Goal: Task Accomplishment & Management: Complete application form

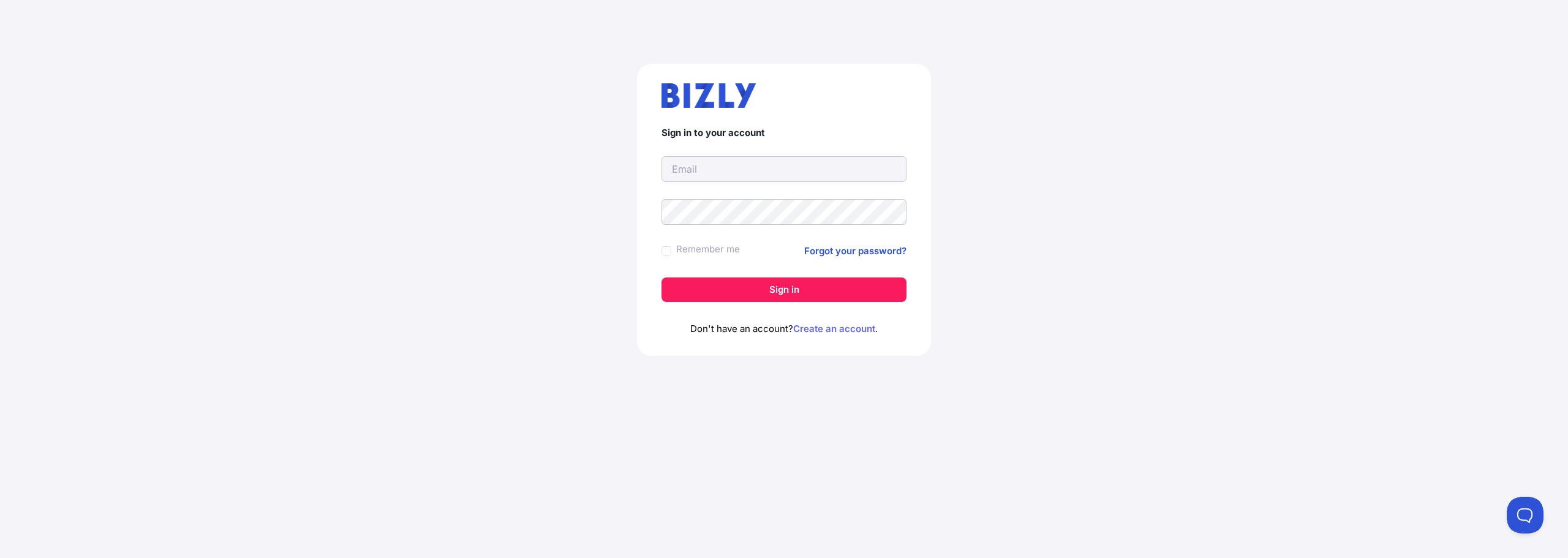
click at [823, 329] on link "Create an account" at bounding box center [834, 329] width 82 height 12
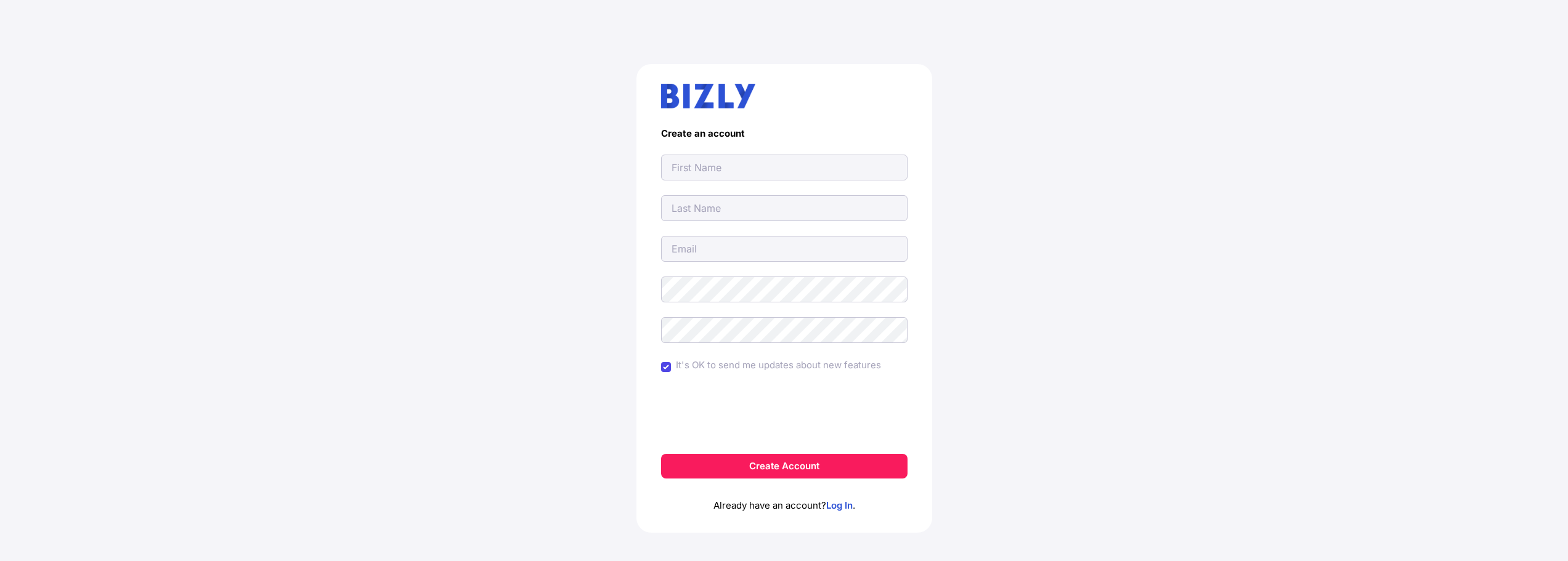
click at [712, 171] on input "text" at bounding box center [785, 167] width 246 height 26
type input "[PERSON_NAME]"
click at [727, 210] on input "text" at bounding box center [785, 207] width 246 height 26
type input "Braid"
click at [715, 250] on input "email" at bounding box center [785, 248] width 246 height 26
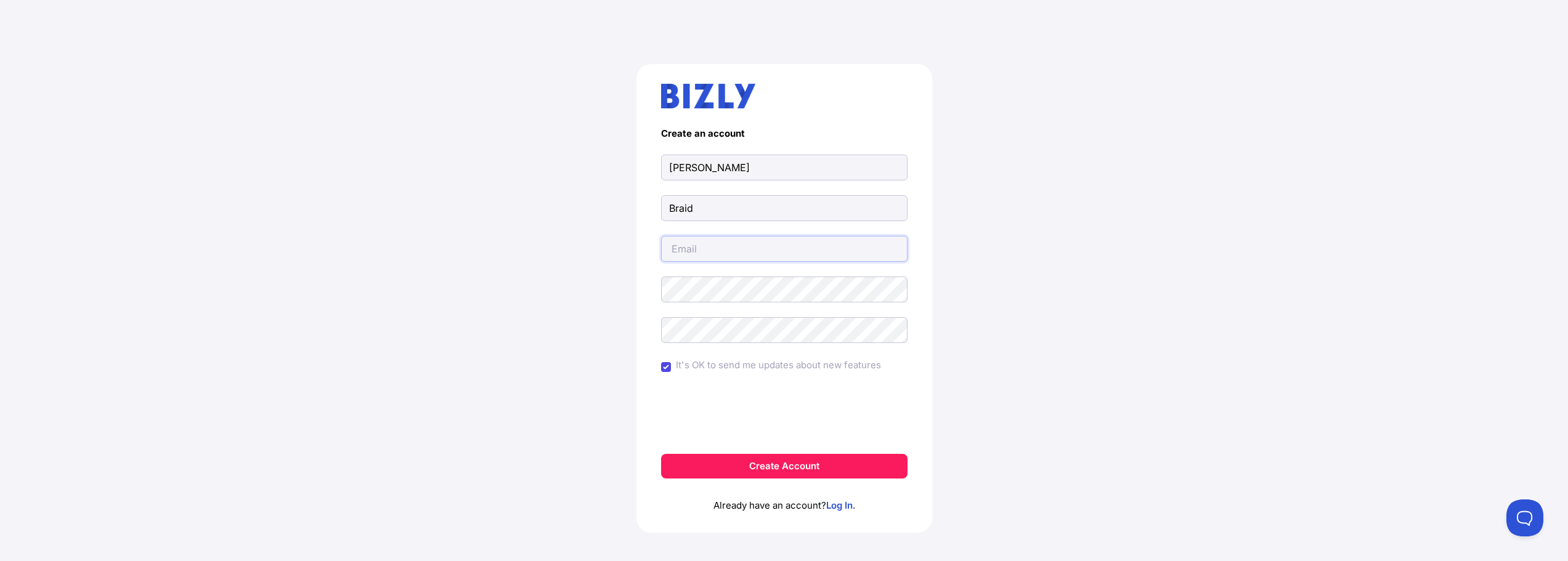
type input "jtcdark@gmail.com"
click at [665, 367] on input "It's OK to send me updates about new features" at bounding box center [666, 367] width 10 height 10
checkbox input "false"
click at [760, 481] on p "Already have an account? Log In ." at bounding box center [785, 496] width 246 height 34
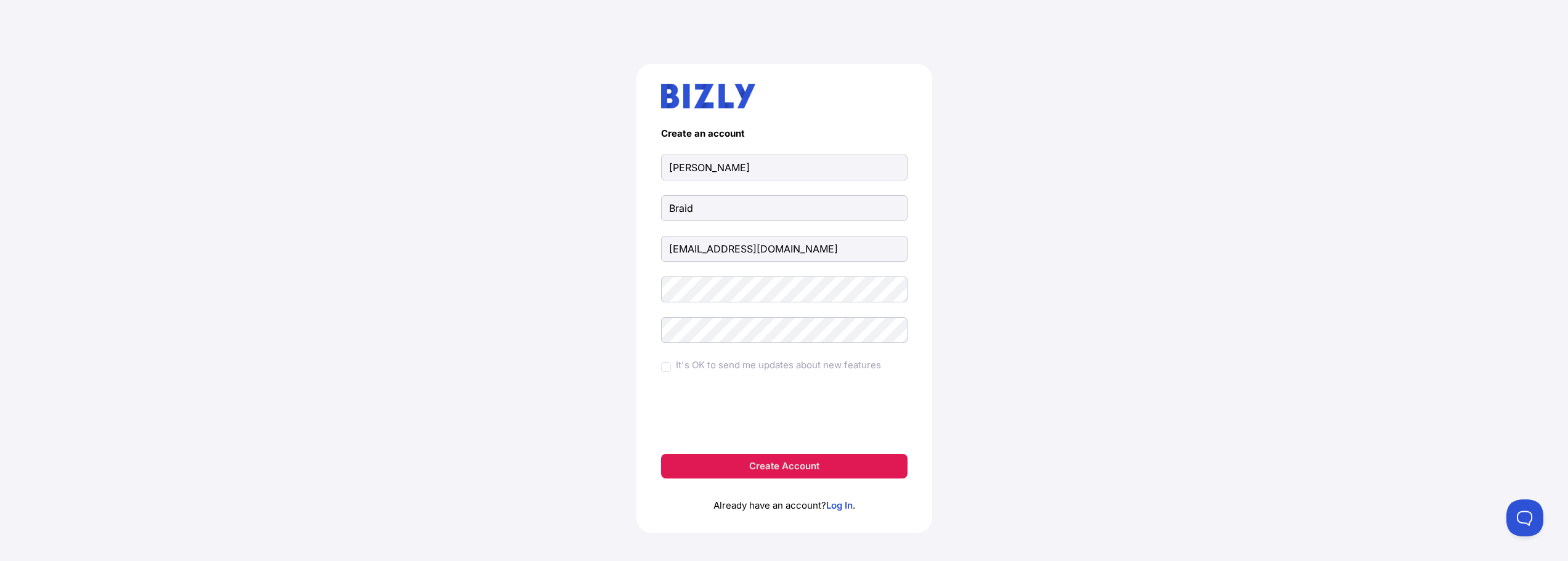
click at [763, 460] on button "Create Account" at bounding box center [785, 466] width 246 height 24
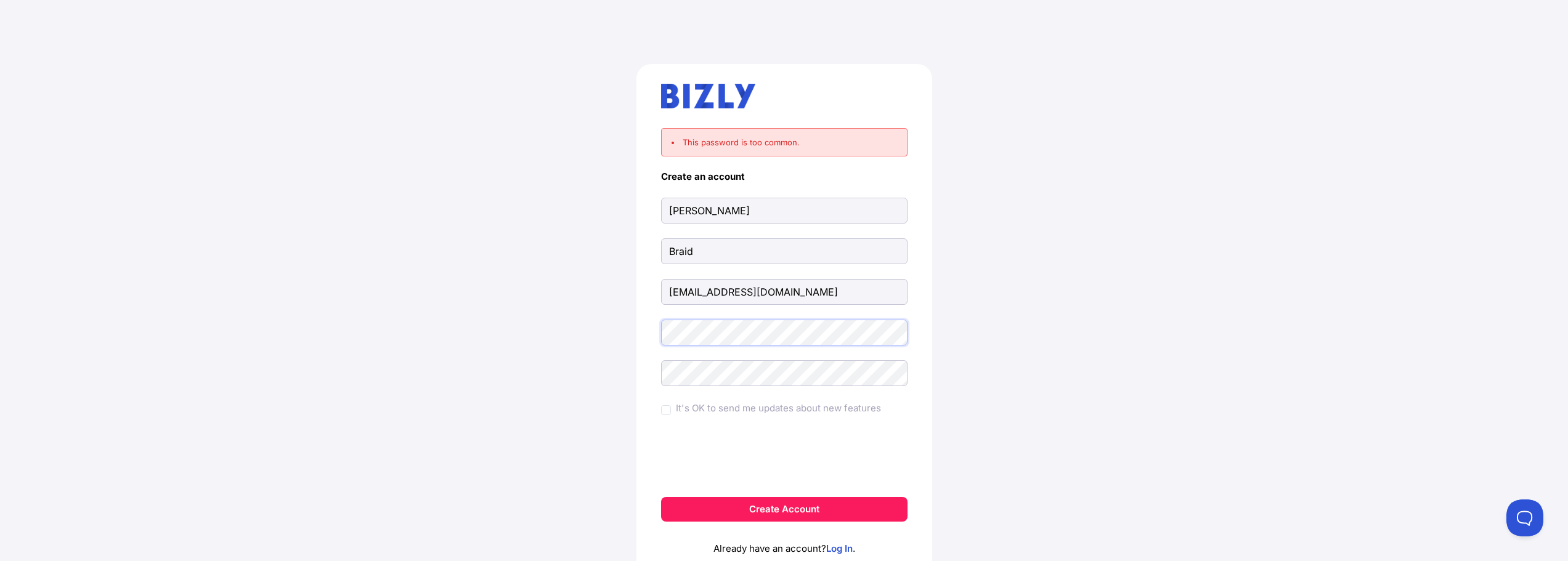
click at [584, 304] on div "This password is too common. Create an account Ethan Braid jtcdark@gmail.com It…" at bounding box center [784, 325] width 1519 height 581
click at [727, 510] on button "Create Account" at bounding box center [785, 509] width 246 height 24
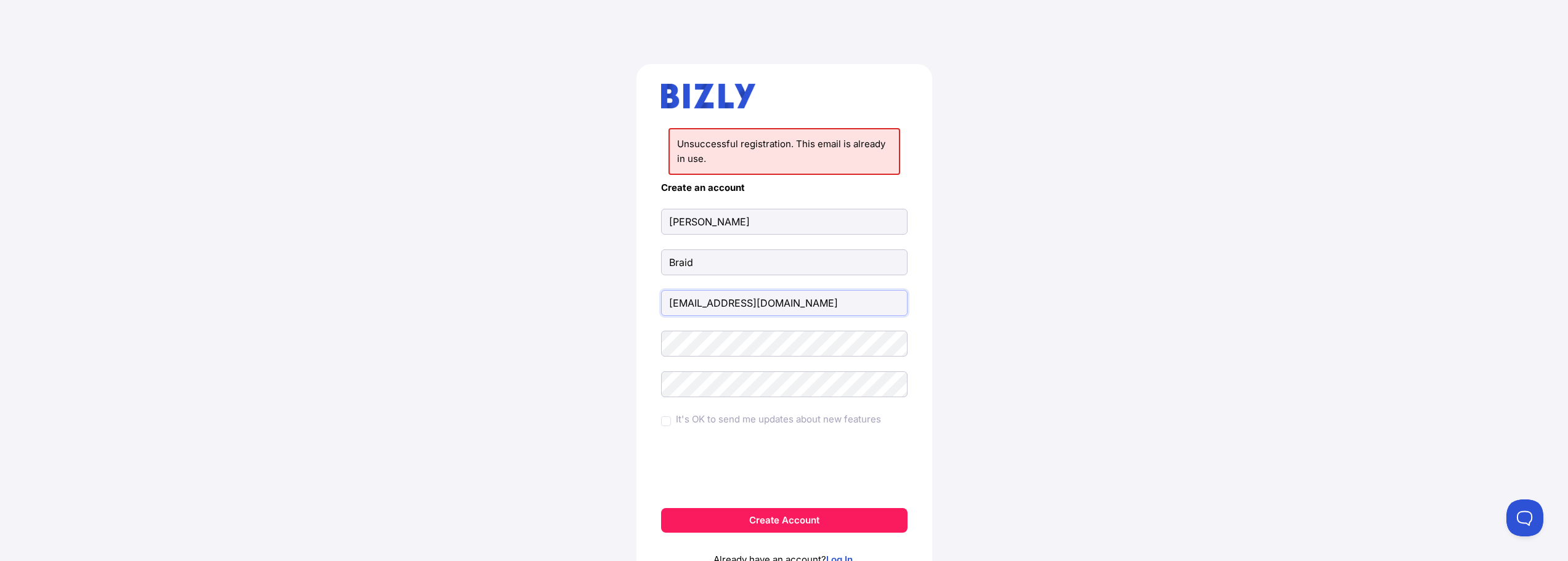
click at [700, 303] on input "[EMAIL_ADDRESS][DOMAIN_NAME]" at bounding box center [785, 303] width 246 height 26
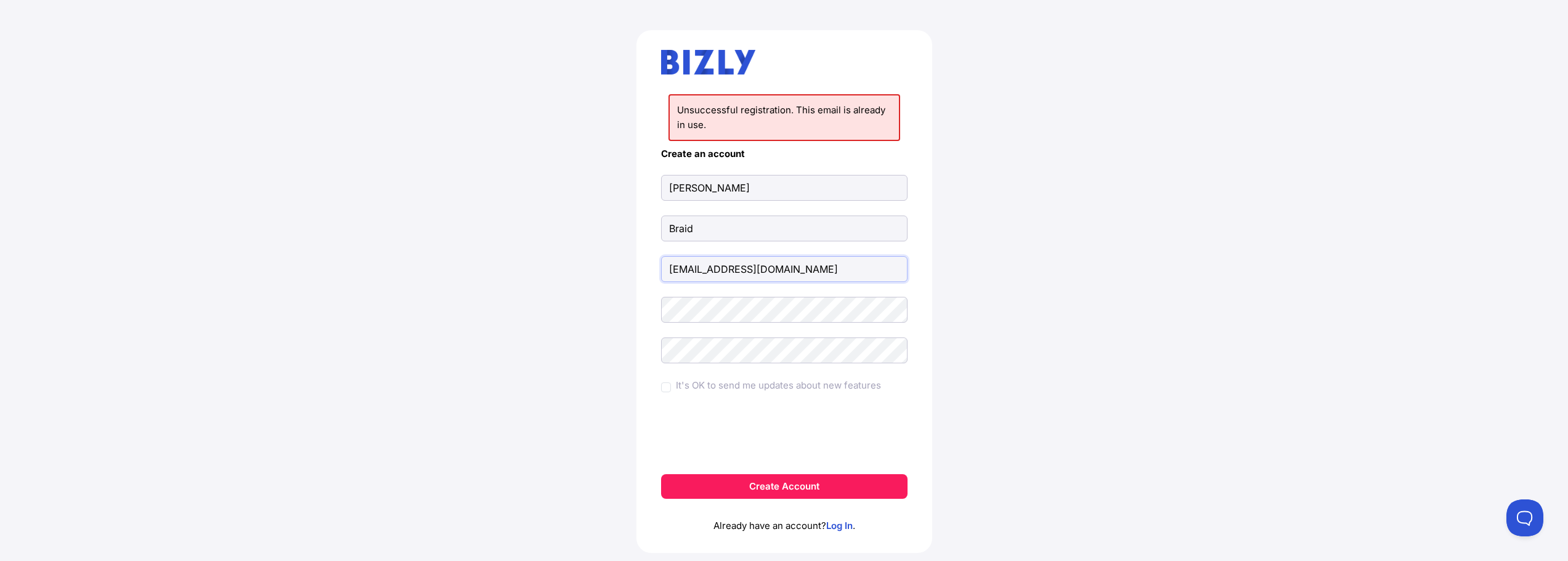
scroll to position [65, 0]
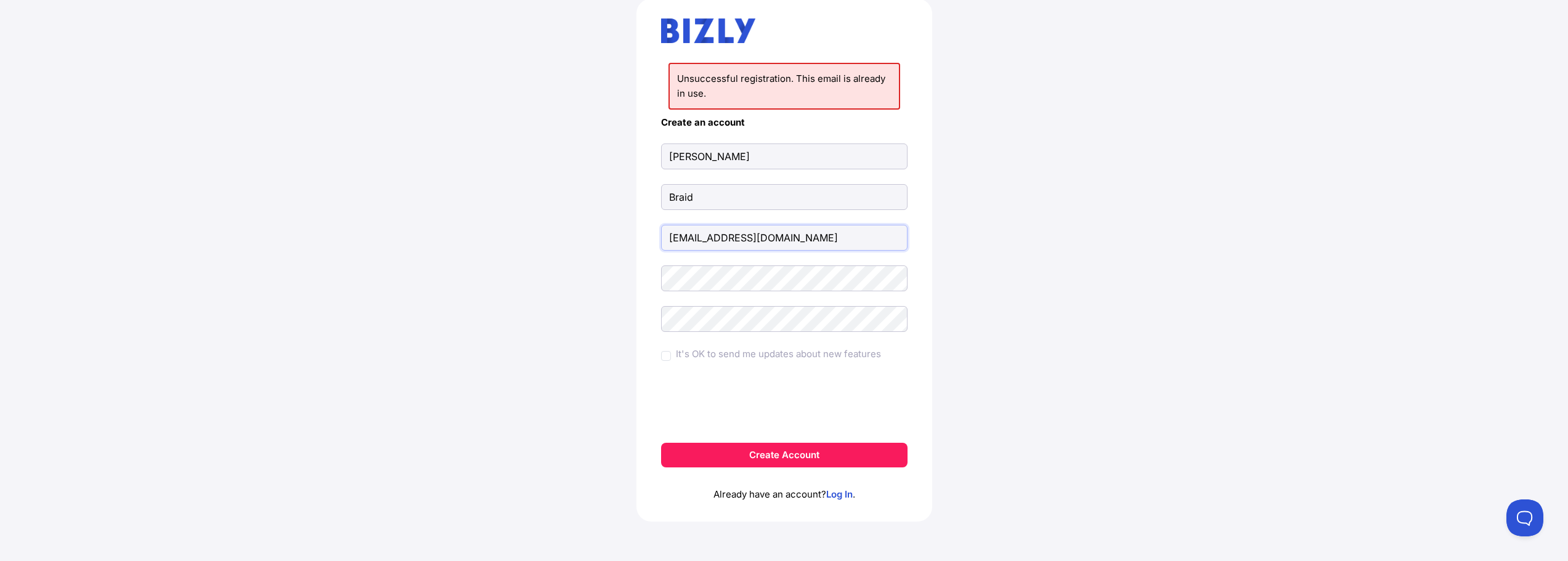
drag, startPoint x: 702, startPoint y: 244, endPoint x: 656, endPoint y: 243, distance: 46.0
click at [656, 243] on div "Unsuccessful registration. This email is already in use. Create an account [PER…" at bounding box center [784, 260] width 296 height 523
type input "[EMAIL_ADDRESS][DOMAIN_NAME]"
click at [661, 442] on button "Create Account" at bounding box center [785, 454] width 246 height 24
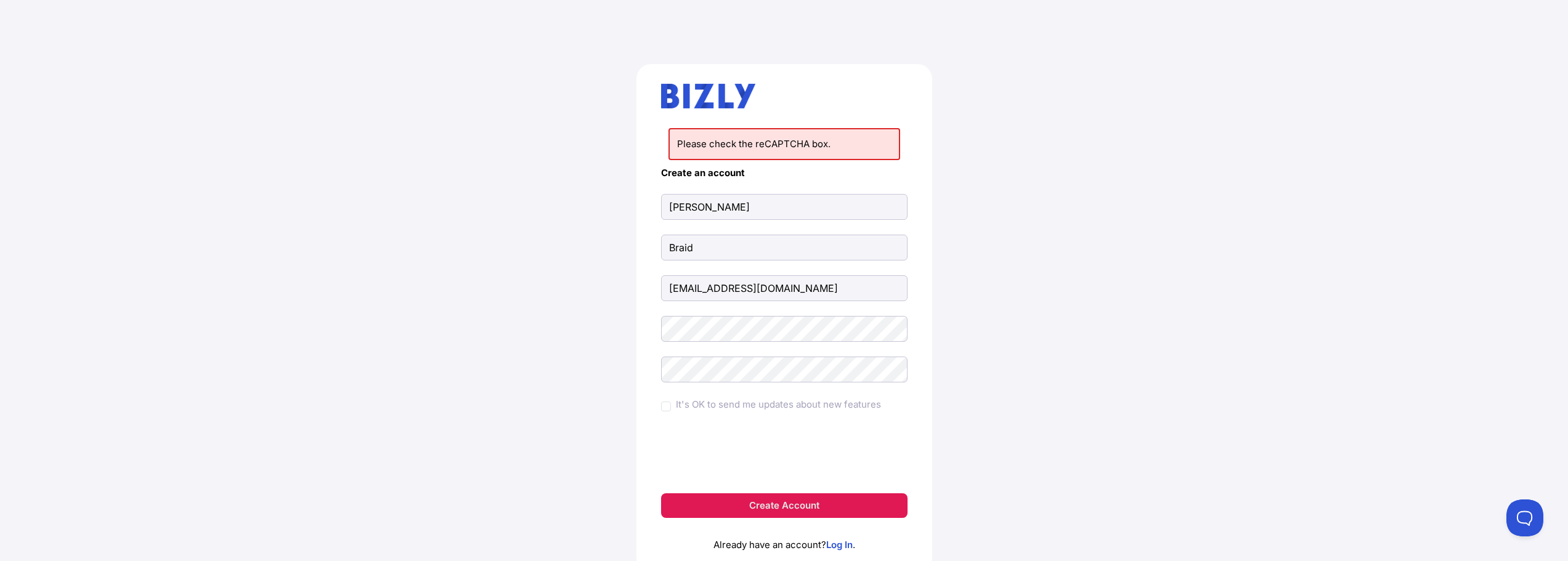
click at [725, 498] on button "Create Account" at bounding box center [785, 505] width 246 height 24
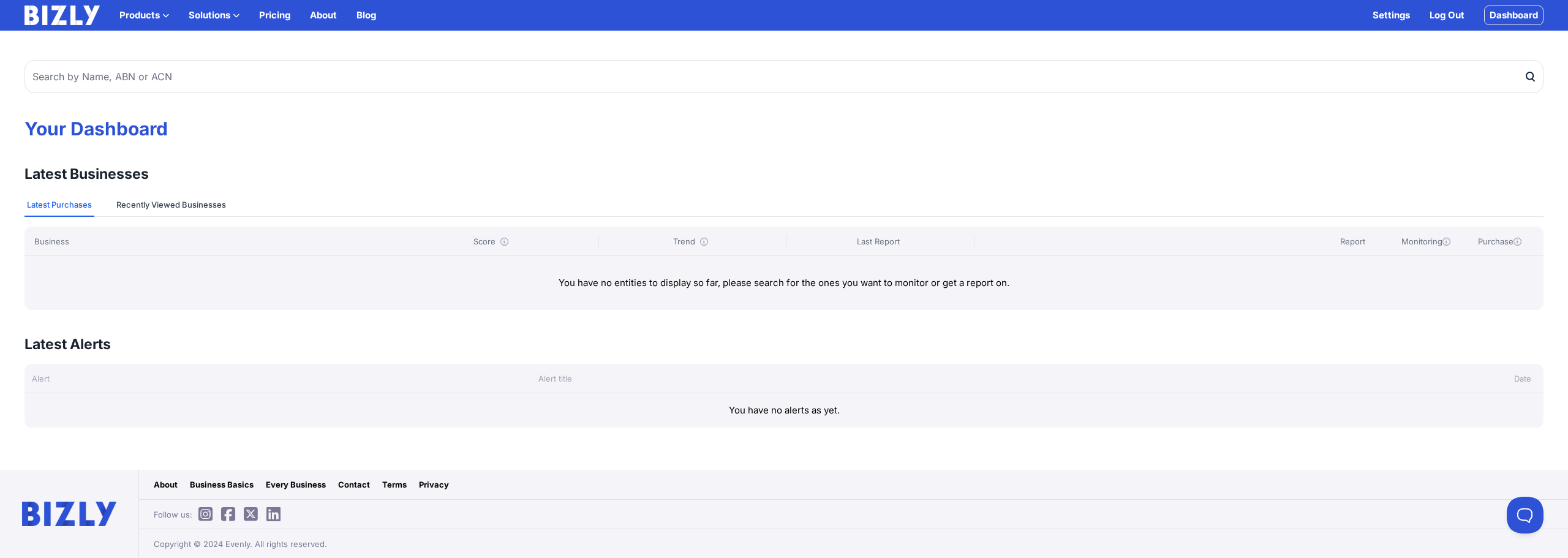
click at [183, 212] on button "Recently Viewed Businesses" at bounding box center [171, 206] width 115 height 24
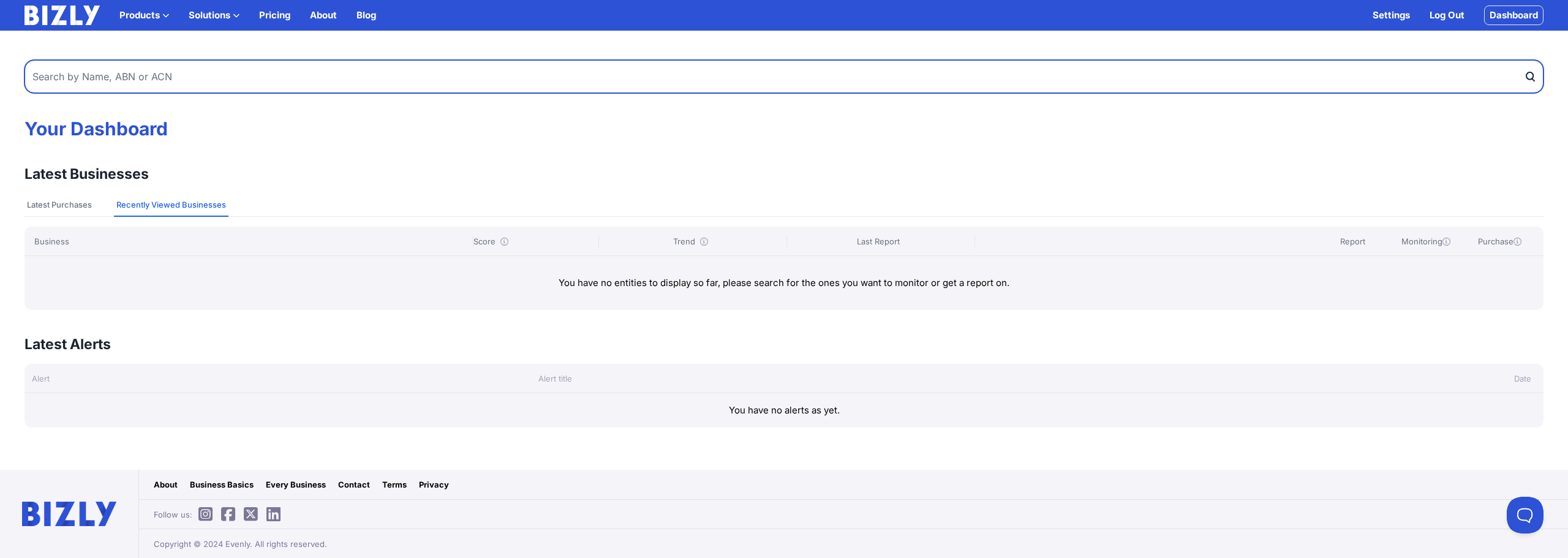
type input "https://bizly.com.au/"
click at [145, 78] on input "https://bizly.com.au/" at bounding box center [784, 77] width 1520 height 33
drag, startPoint x: 145, startPoint y: 78, endPoint x: 0, endPoint y: 67, distance: 145.4
click at [0, 67] on div "https://bizly.com.au/ Your Dashboard Latest Businesses View all Latest Purchase…" at bounding box center [784, 236] width 1568 height 382
paste input "COOLABAH TRAINING AND EMPLOYMENT"
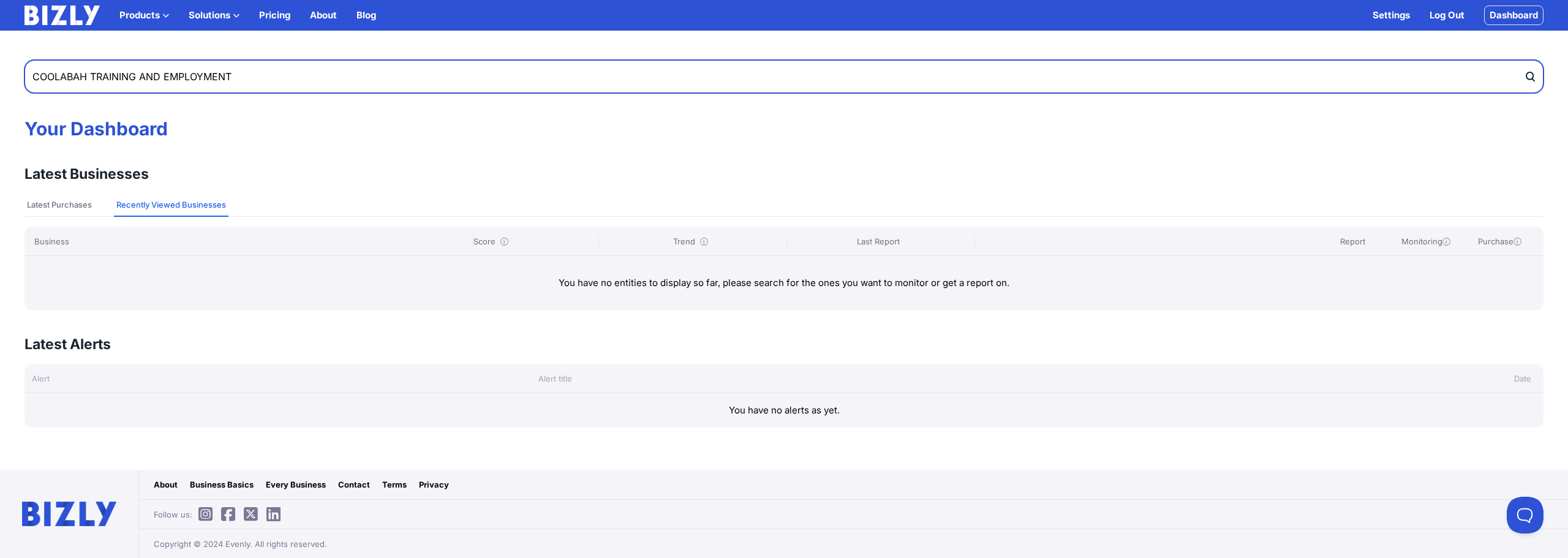
type input "COOLABAH TRAINING AND EMPLOYMENT"
click at [1524, 60] on button "submit" at bounding box center [1534, 77] width 20 height 33
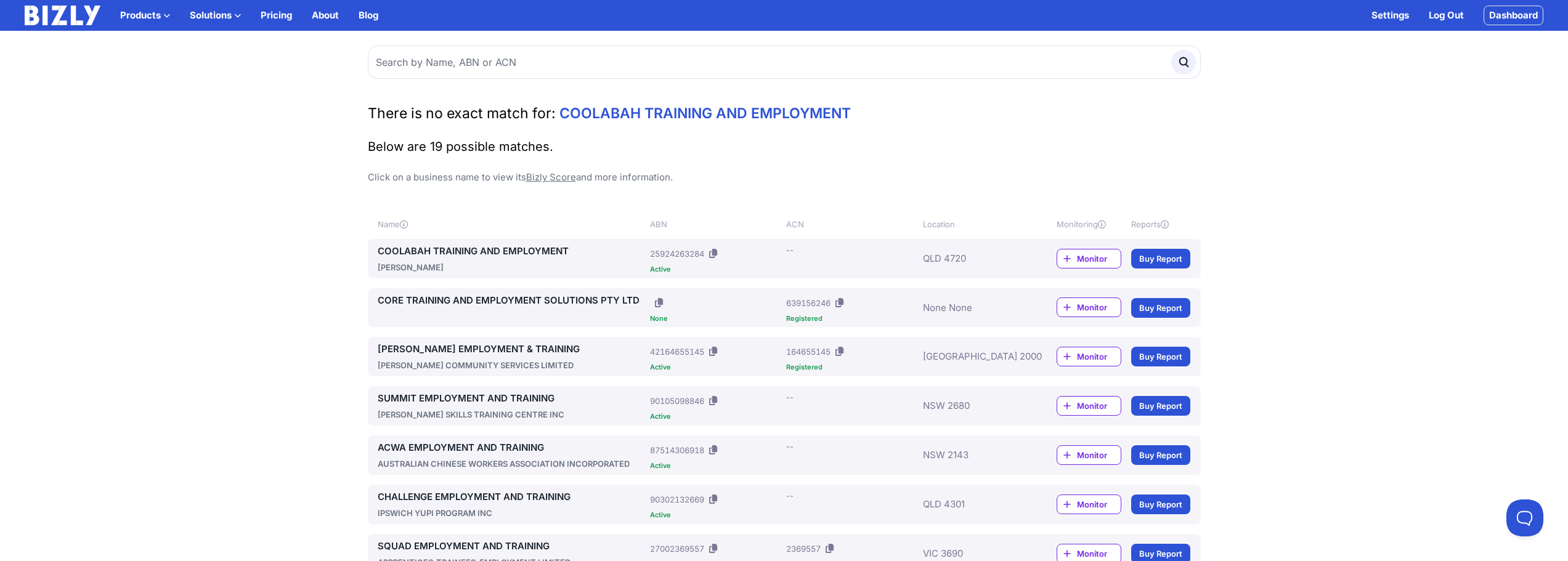
click at [461, 255] on link "COOLABAH TRAINING AND EMPLOYMENT" at bounding box center [511, 251] width 268 height 14
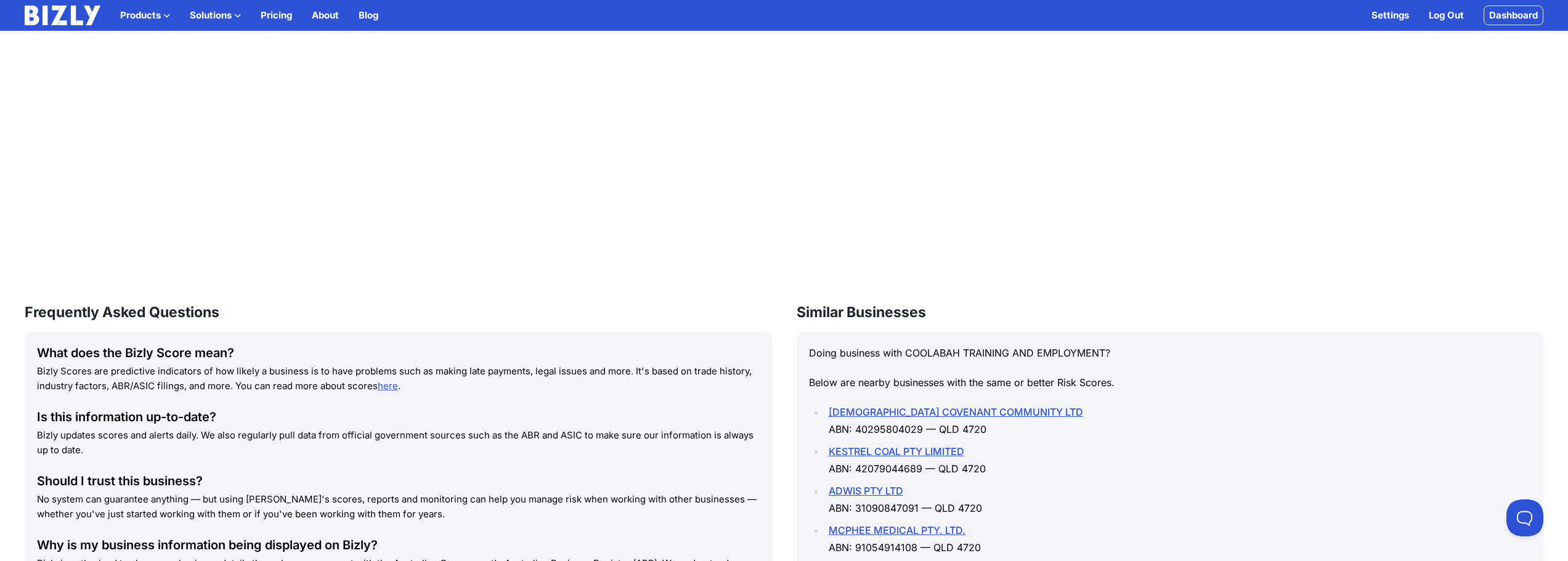
scroll to position [1416, 0]
